Goal: Contribute content: Contribute content

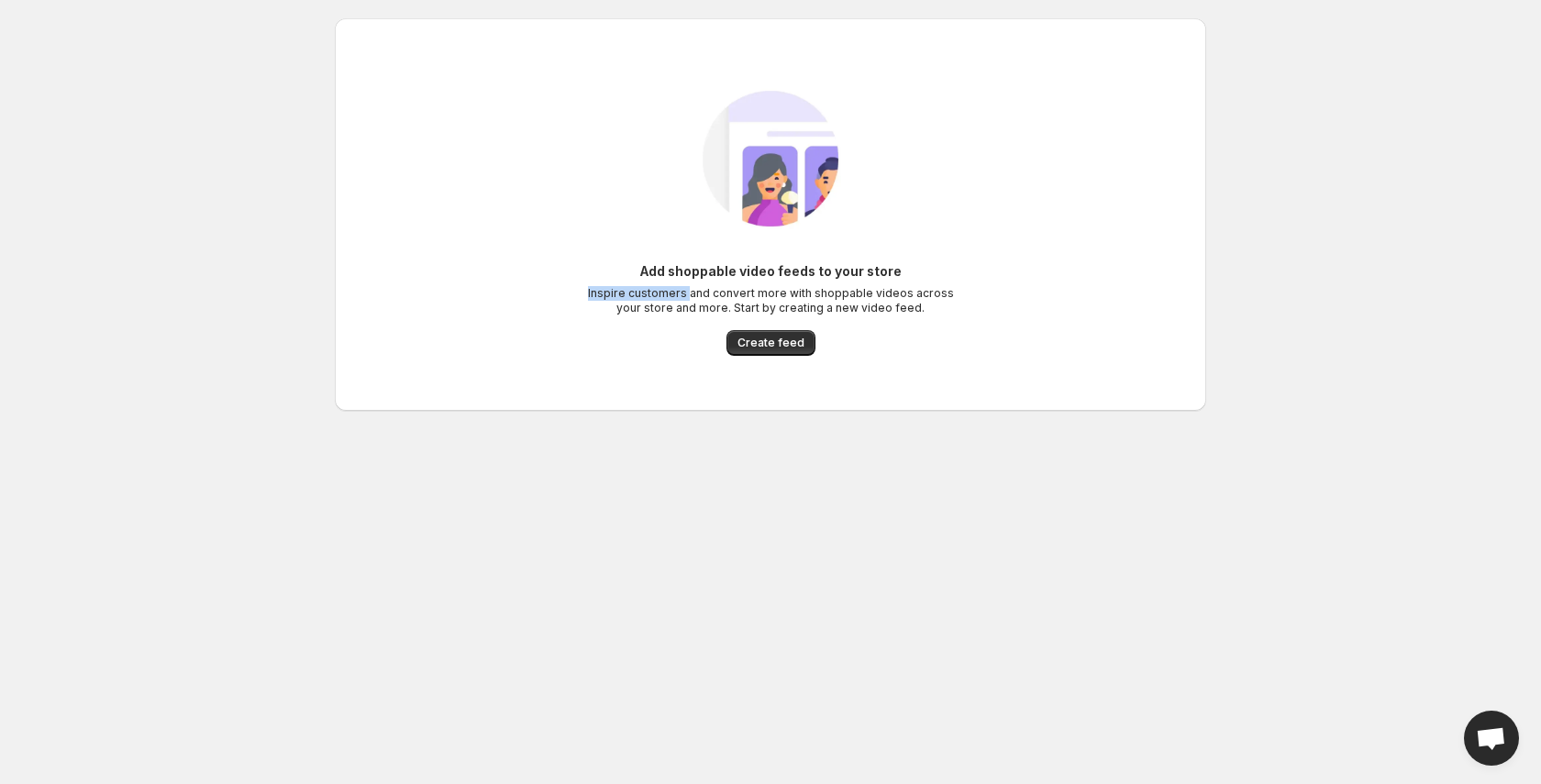
drag, startPoint x: 667, startPoint y: 284, endPoint x: 747, endPoint y: 290, distance: 80.2
click at [738, 290] on div "Add shoppable video feeds to your store Inspire customers and convert more with…" at bounding box center [770, 289] width 367 height 53
click at [853, 288] on p "Inspire customers and convert more with shoppable videos across your store and …" at bounding box center [770, 301] width 367 height 30
click at [770, 343] on span "Create feed" at bounding box center [770, 343] width 67 height 15
click at [782, 343] on span "Create feed" at bounding box center [770, 343] width 67 height 15
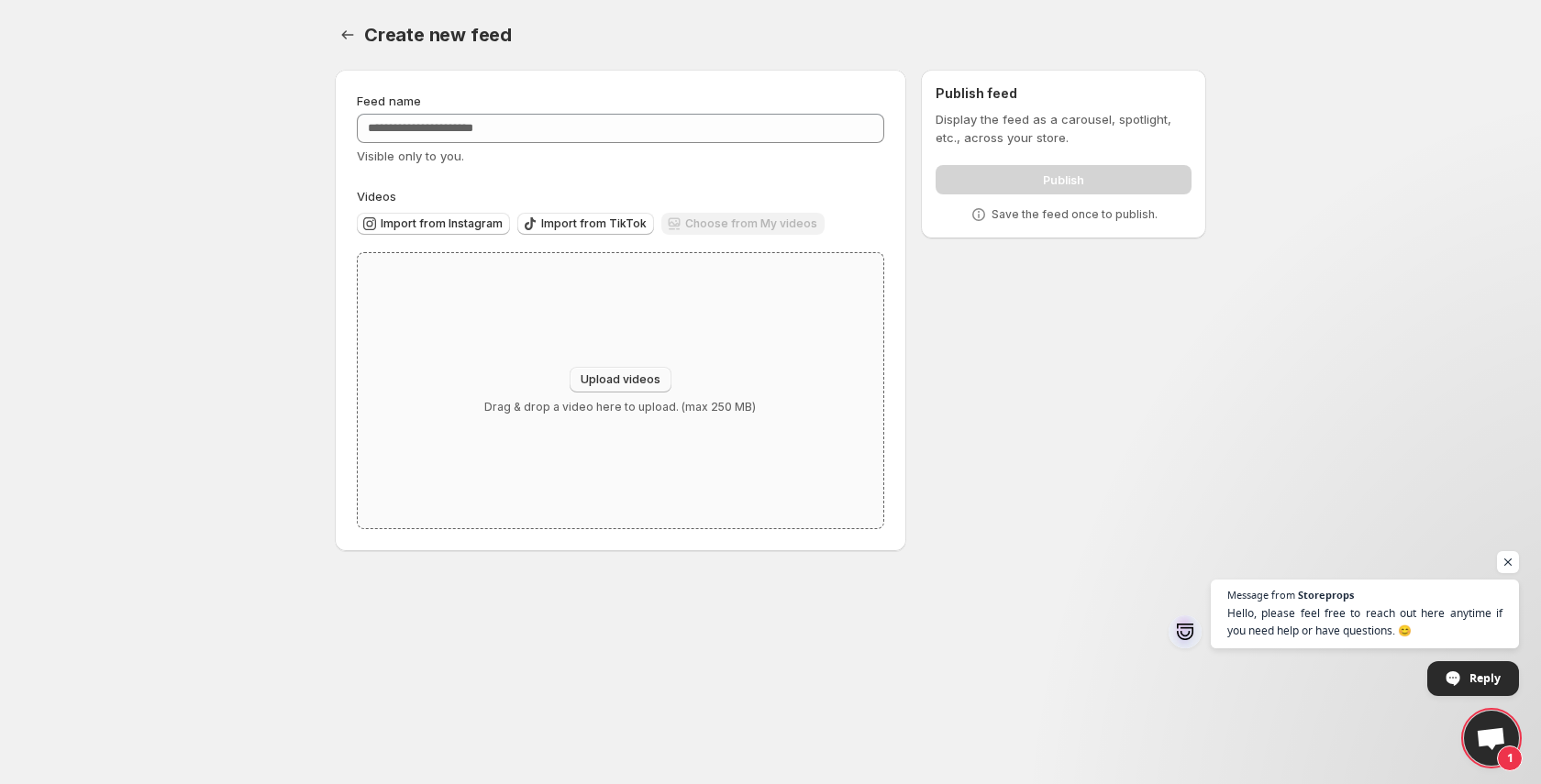
click at [636, 373] on span "Upload videos" at bounding box center [620, 379] width 80 height 15
type input "**********"
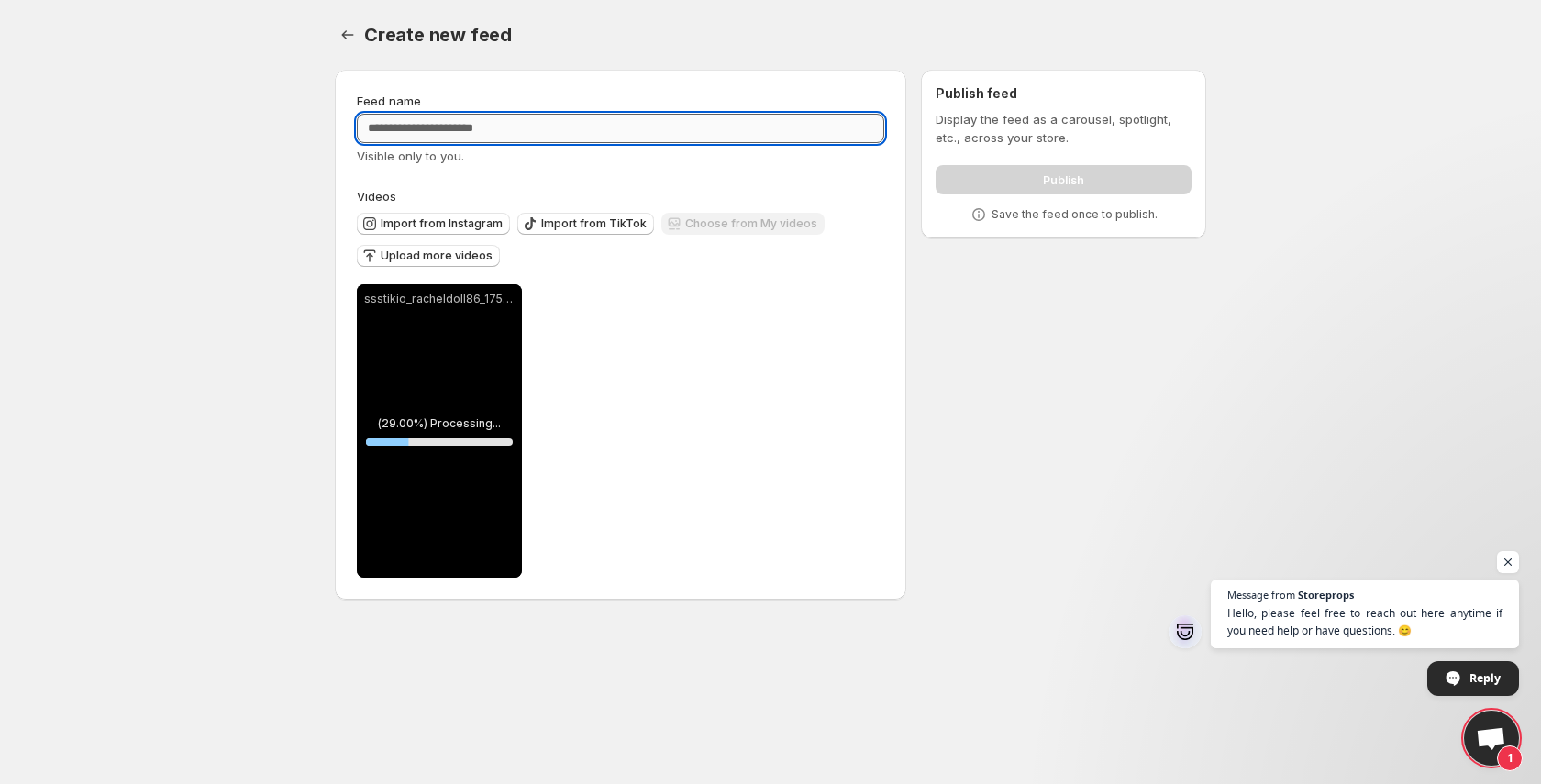
click at [556, 122] on input "Feed name" at bounding box center [620, 129] width 527 height 30
type input "*********"
click at [578, 222] on span "Import from TikTok" at bounding box center [594, 224] width 106 height 15
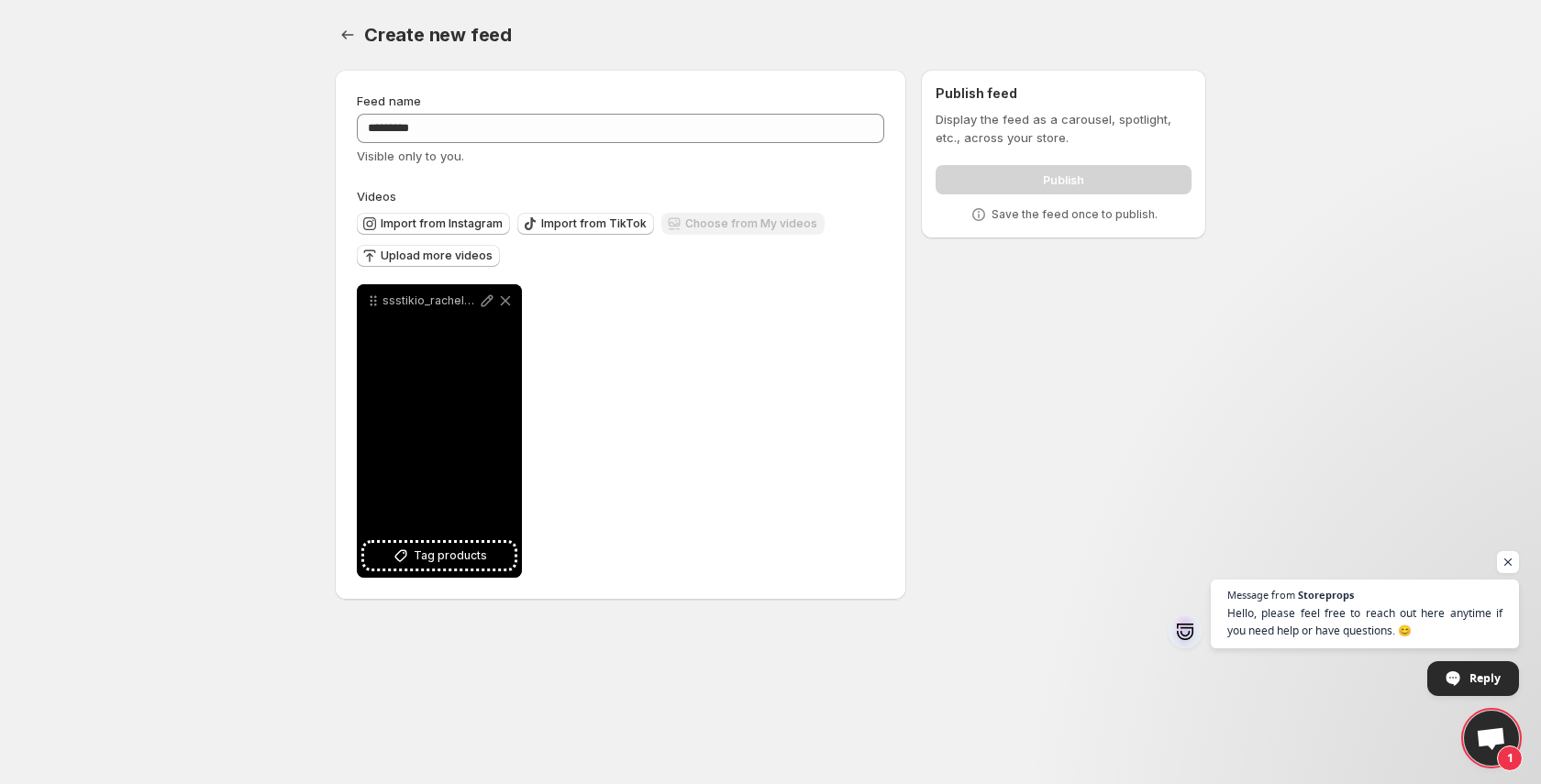
click at [445, 449] on div "ssstikio_racheldoll86_1755895636929" at bounding box center [439, 431] width 165 height 293
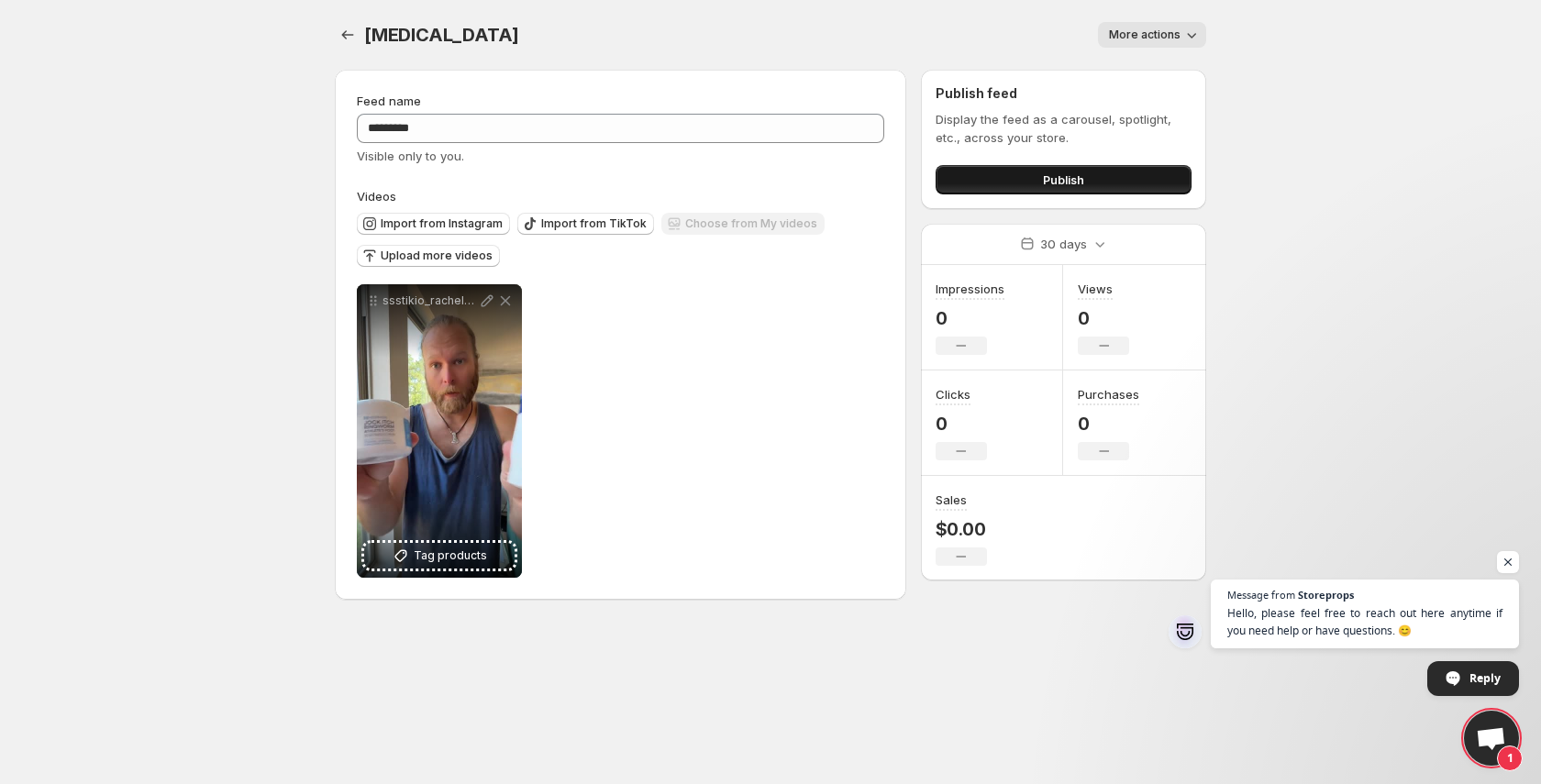
click at [1080, 184] on span "Publish" at bounding box center [1063, 180] width 41 height 19
click at [589, 220] on span "Import from TikTok" at bounding box center [594, 224] width 106 height 15
click at [461, 258] on span "Upload more videos" at bounding box center [436, 256] width 112 height 15
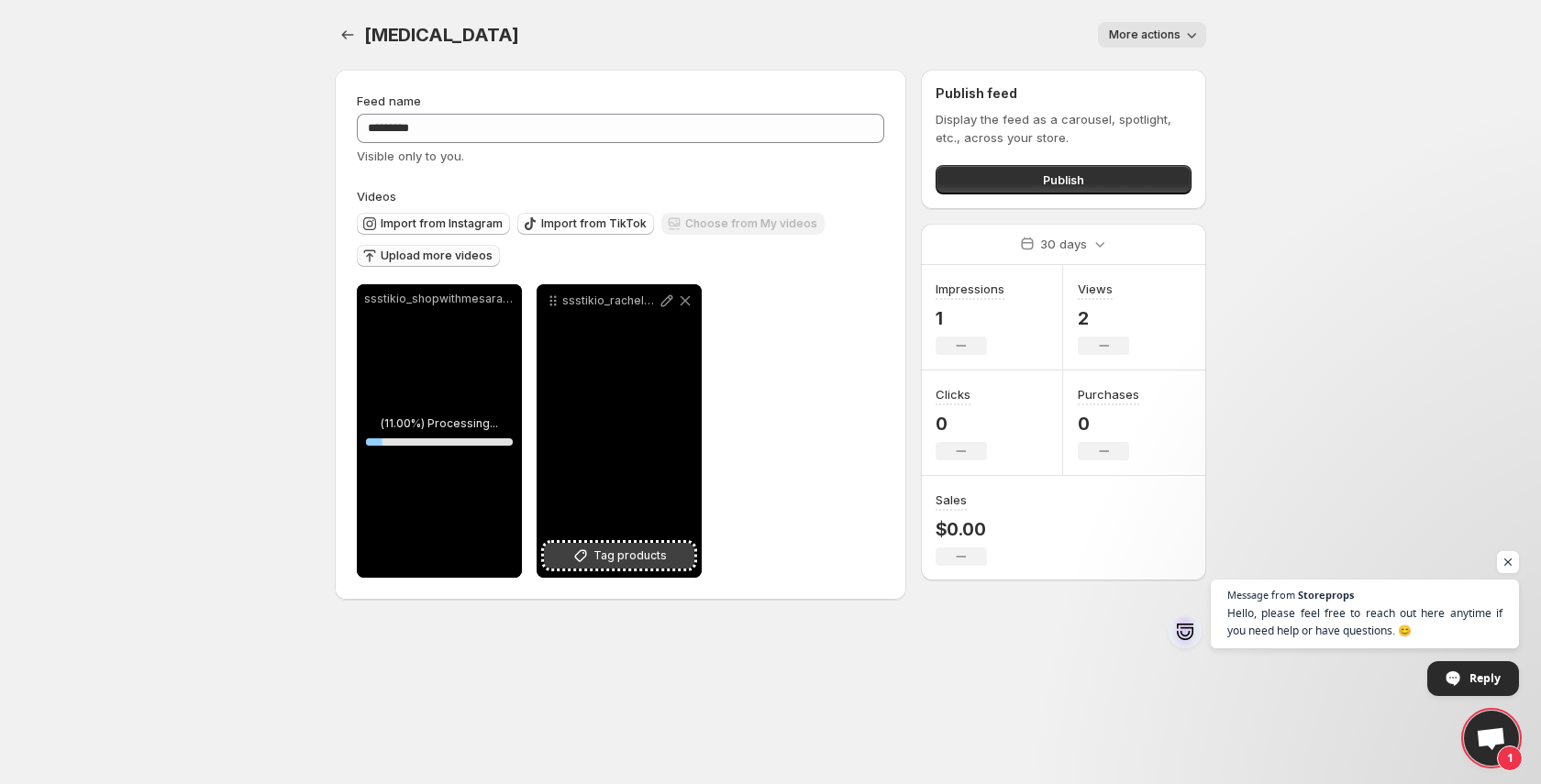
click at [667, 562] on button "Tag products" at bounding box center [619, 556] width 150 height 26
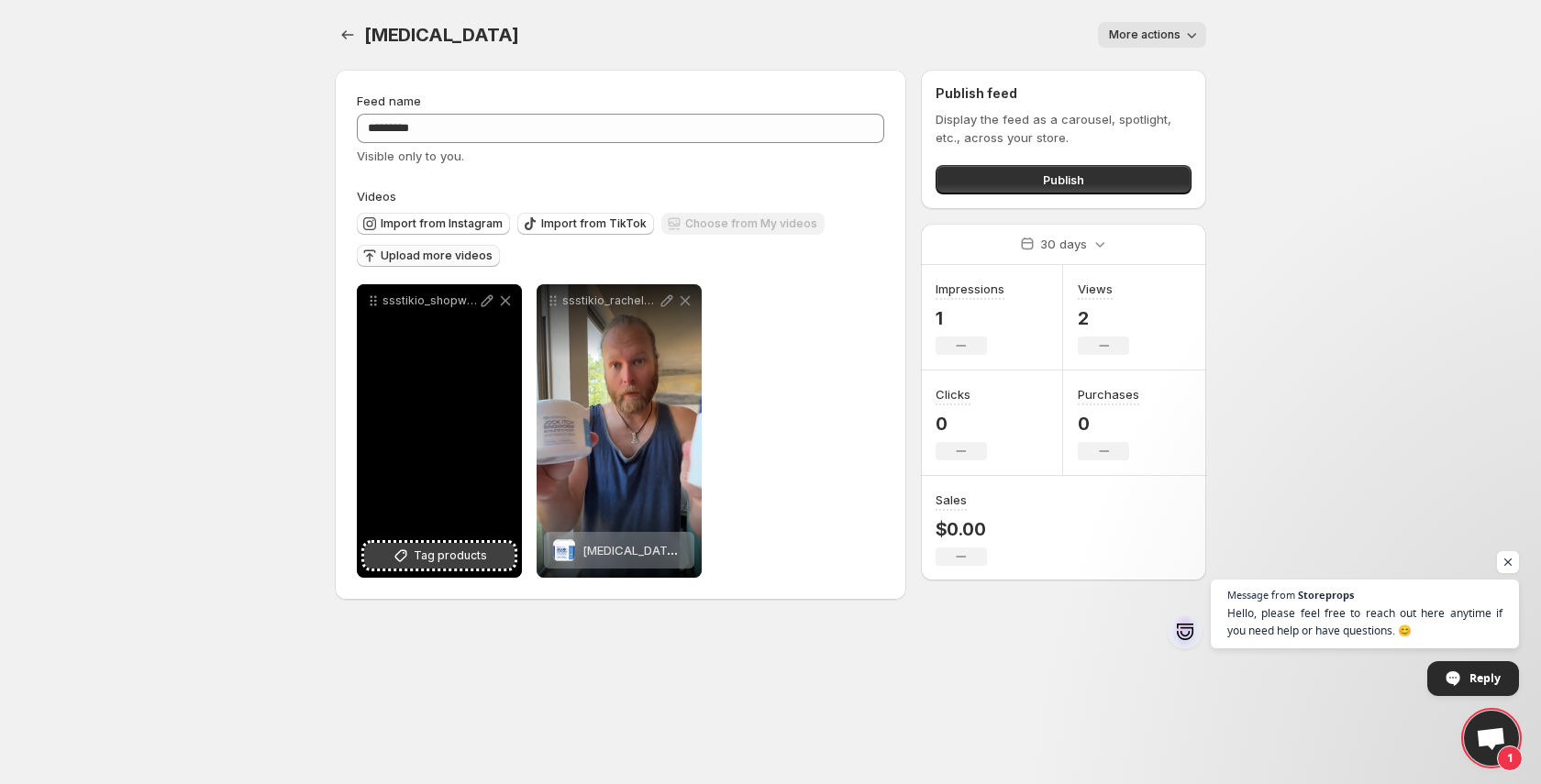
click at [481, 554] on span "Tag products" at bounding box center [450, 556] width 73 height 19
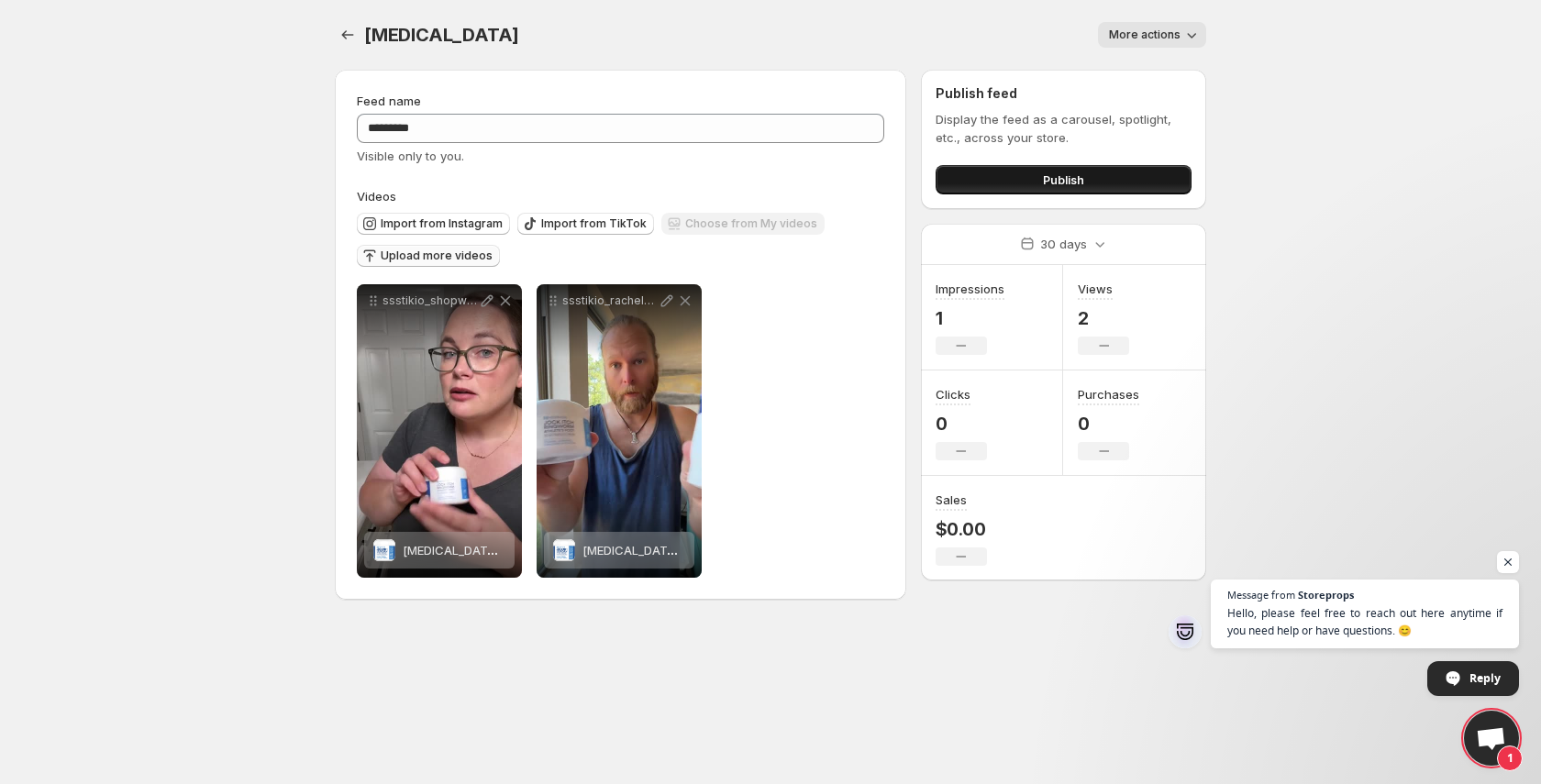
click at [1075, 174] on span "Publish" at bounding box center [1063, 180] width 41 height 19
click at [1081, 176] on span "Publish" at bounding box center [1063, 180] width 41 height 19
